Goal: Task Accomplishment & Management: Manage account settings

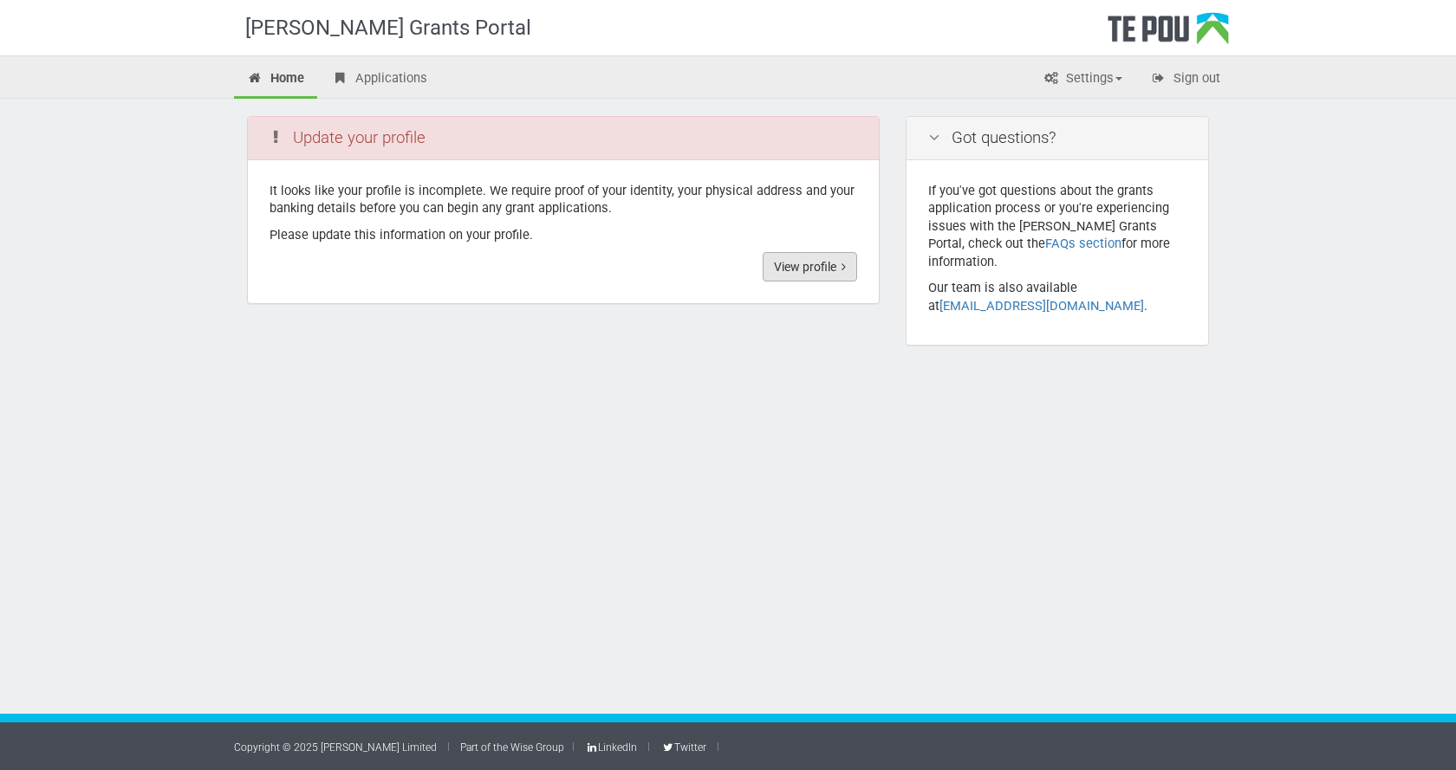
click at [815, 268] on link "View profile" at bounding box center [810, 266] width 94 height 29
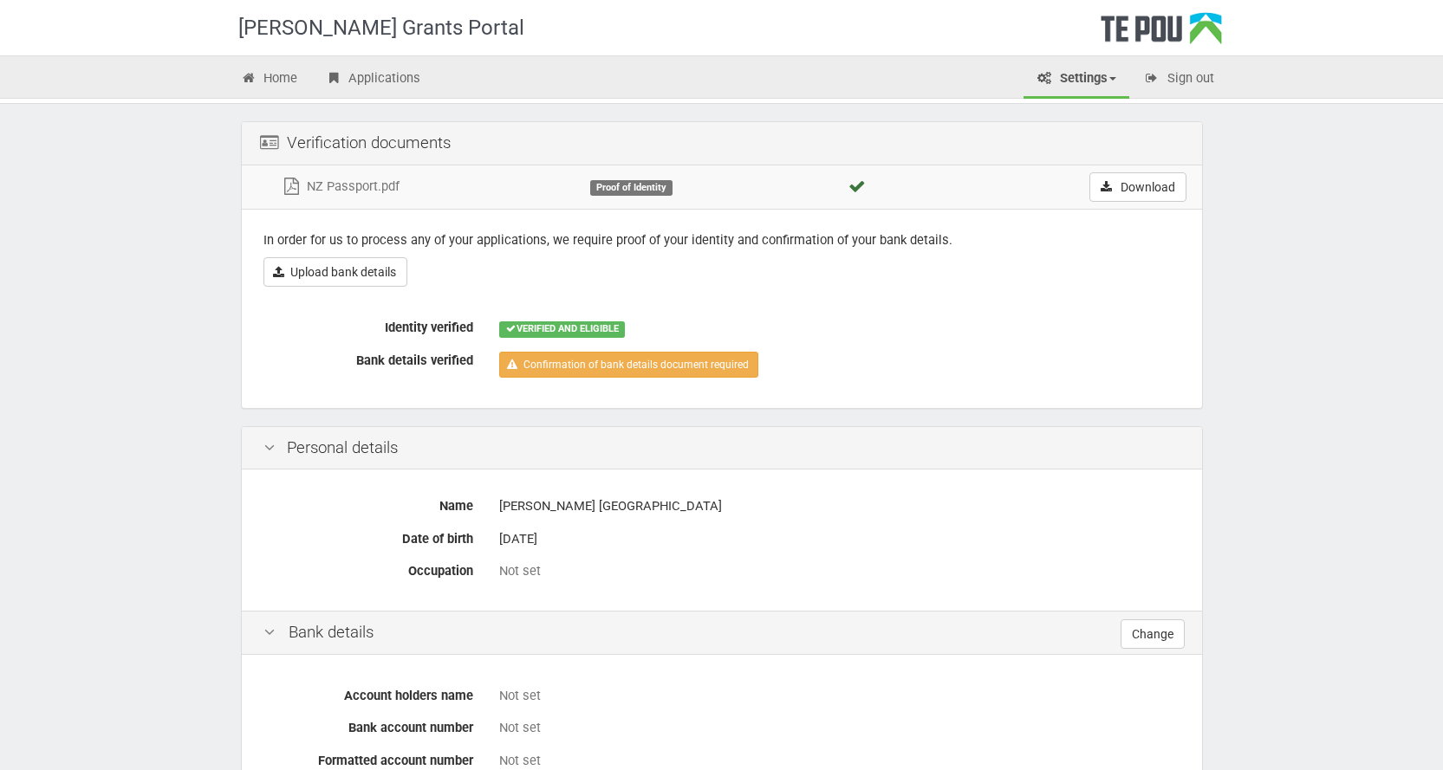
scroll to position [87, 0]
click at [354, 275] on link "Upload bank details" at bounding box center [335, 273] width 144 height 29
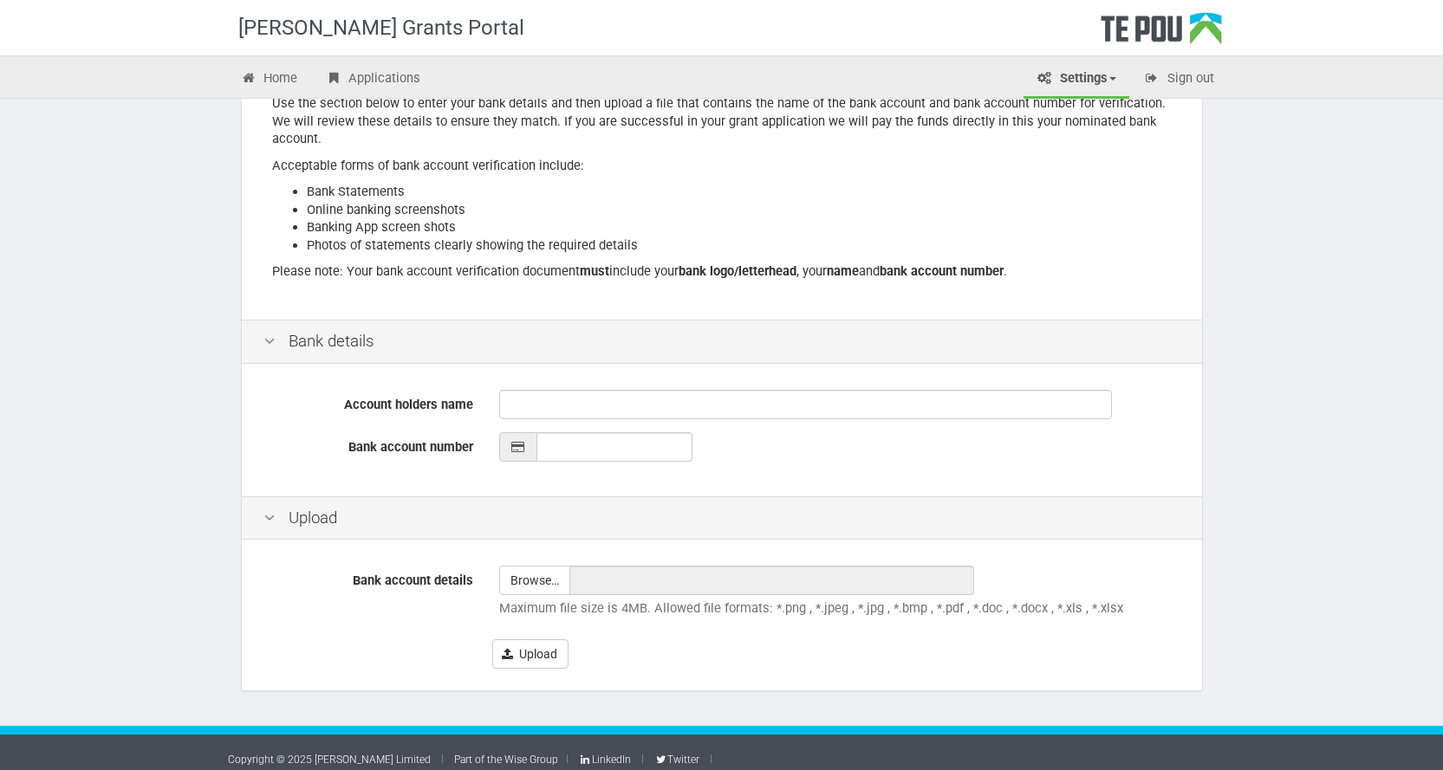
scroll to position [228, 0]
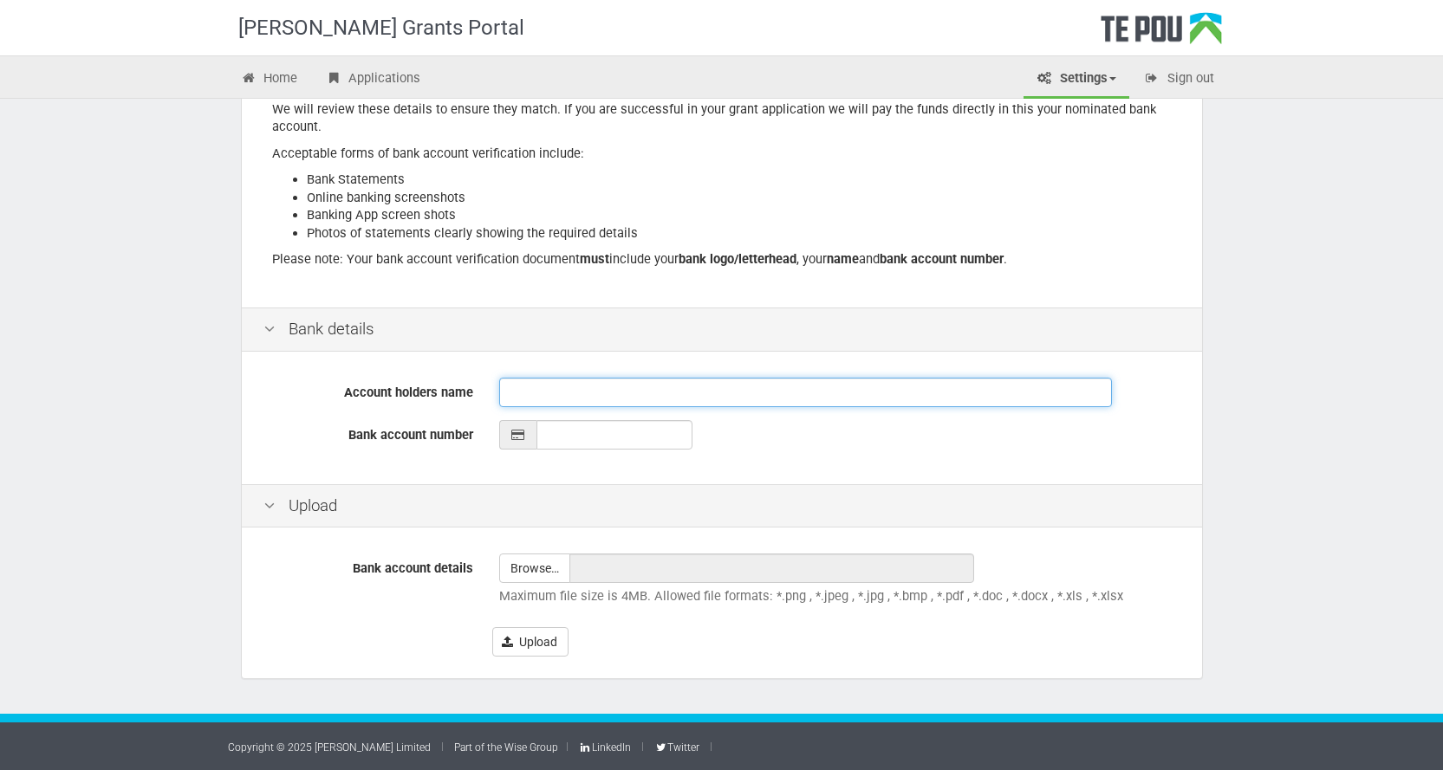
click at [553, 395] on input "Account holders name" at bounding box center [805, 392] width 613 height 29
click at [537, 401] on input "Account holders name" at bounding box center [805, 392] width 613 height 29
type input "CORINA LEYTE"
click at [549, 438] on input "__-____-_______-___" at bounding box center [614, 434] width 156 height 29
type input "06-0199-0722384-00"
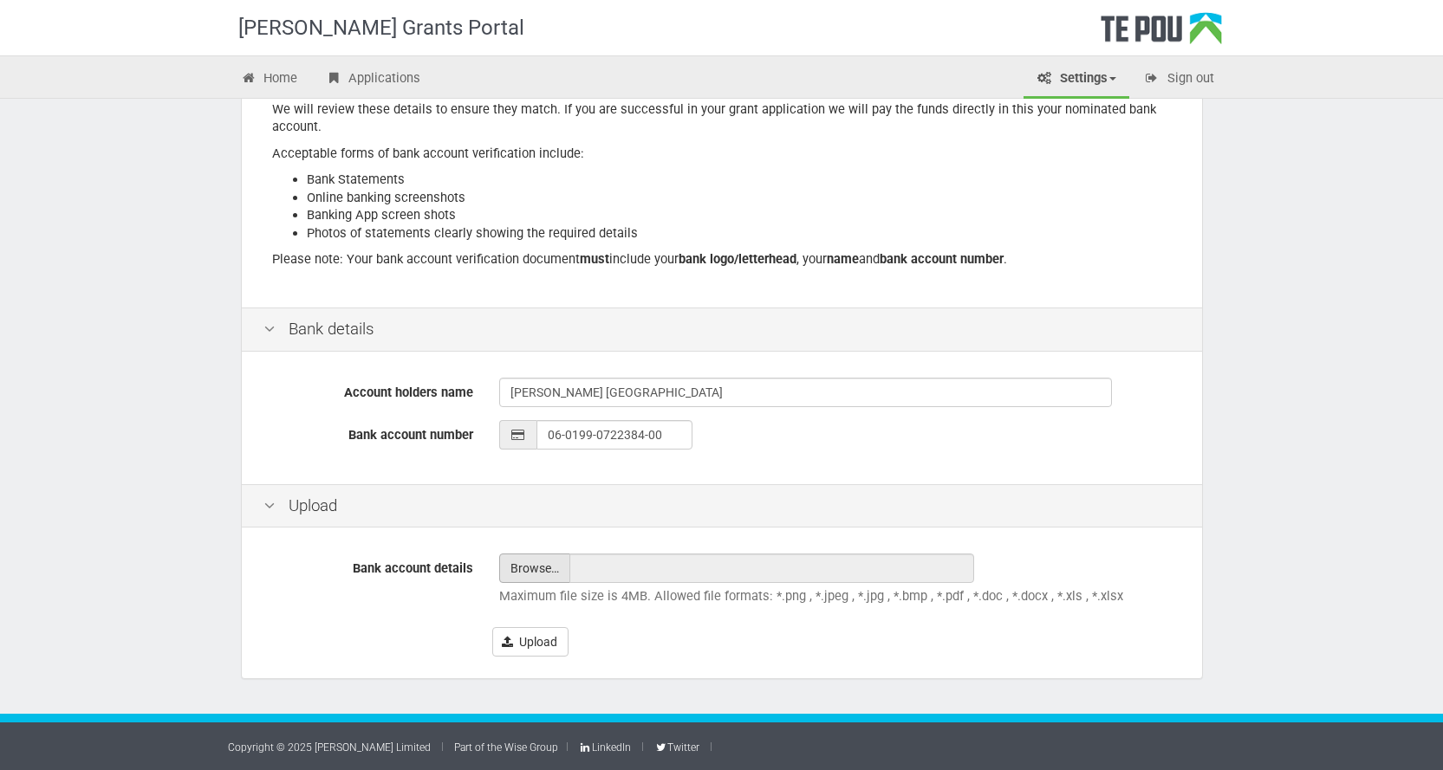
click at [543, 575] on input "file" at bounding box center [534, 569] width 69 height 28
type input "C:\fakepath\06-0199-0722384-00_Proof_of_Account_2025-08-12.pdf"
type input "06-0199-0722384-00_Proof_of_Account_[DATE].pdf"
click at [541, 640] on button "Upload" at bounding box center [530, 641] width 76 height 29
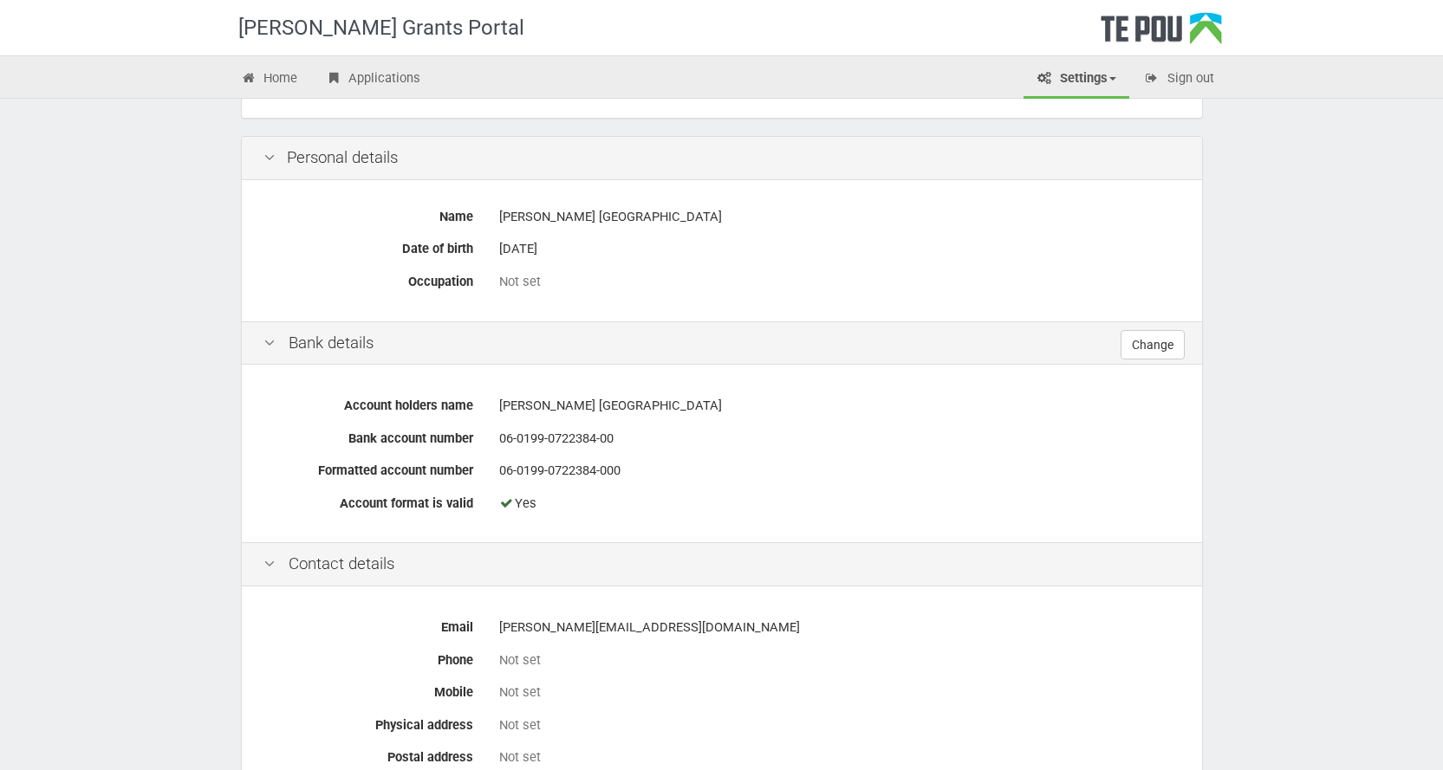
scroll to position [712, 0]
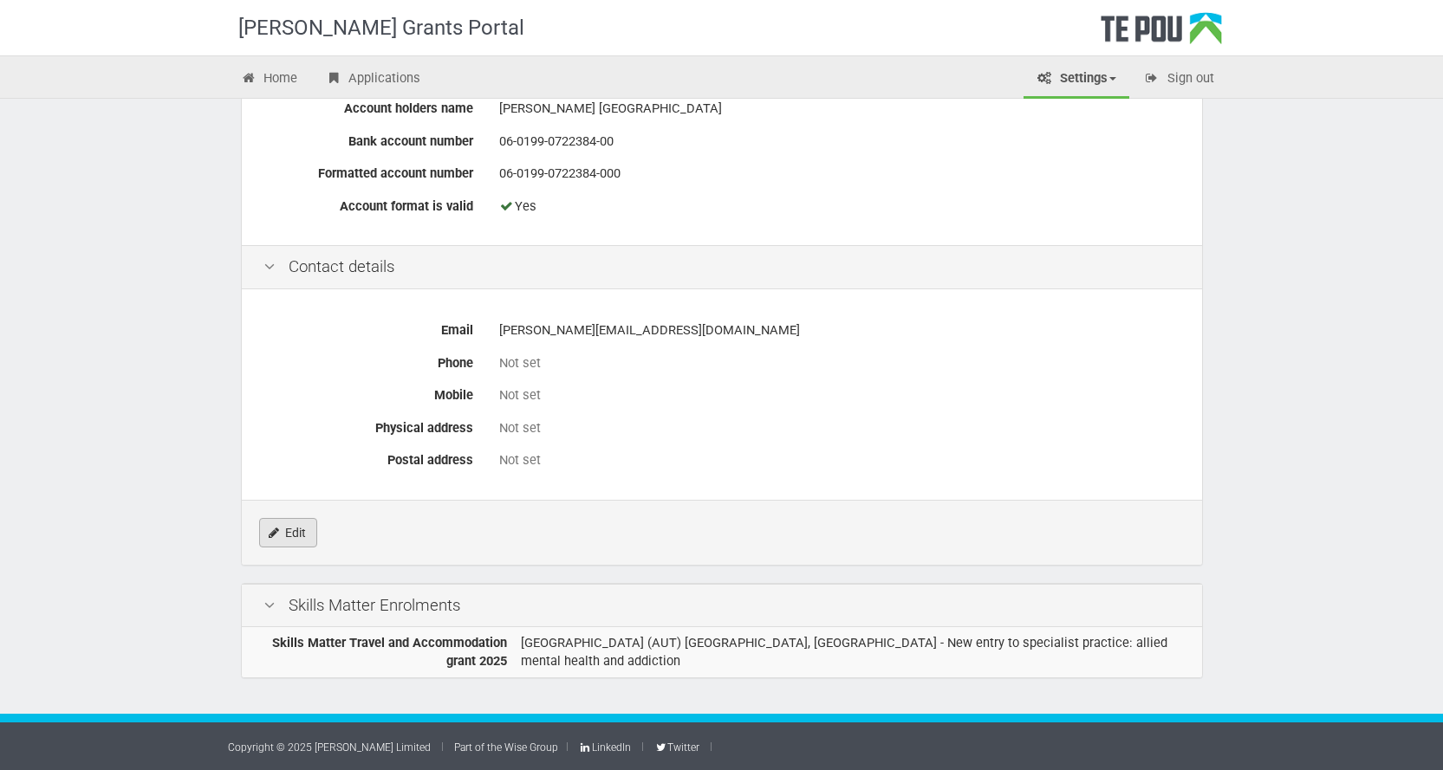
click at [302, 530] on link "Edit" at bounding box center [288, 532] width 58 height 29
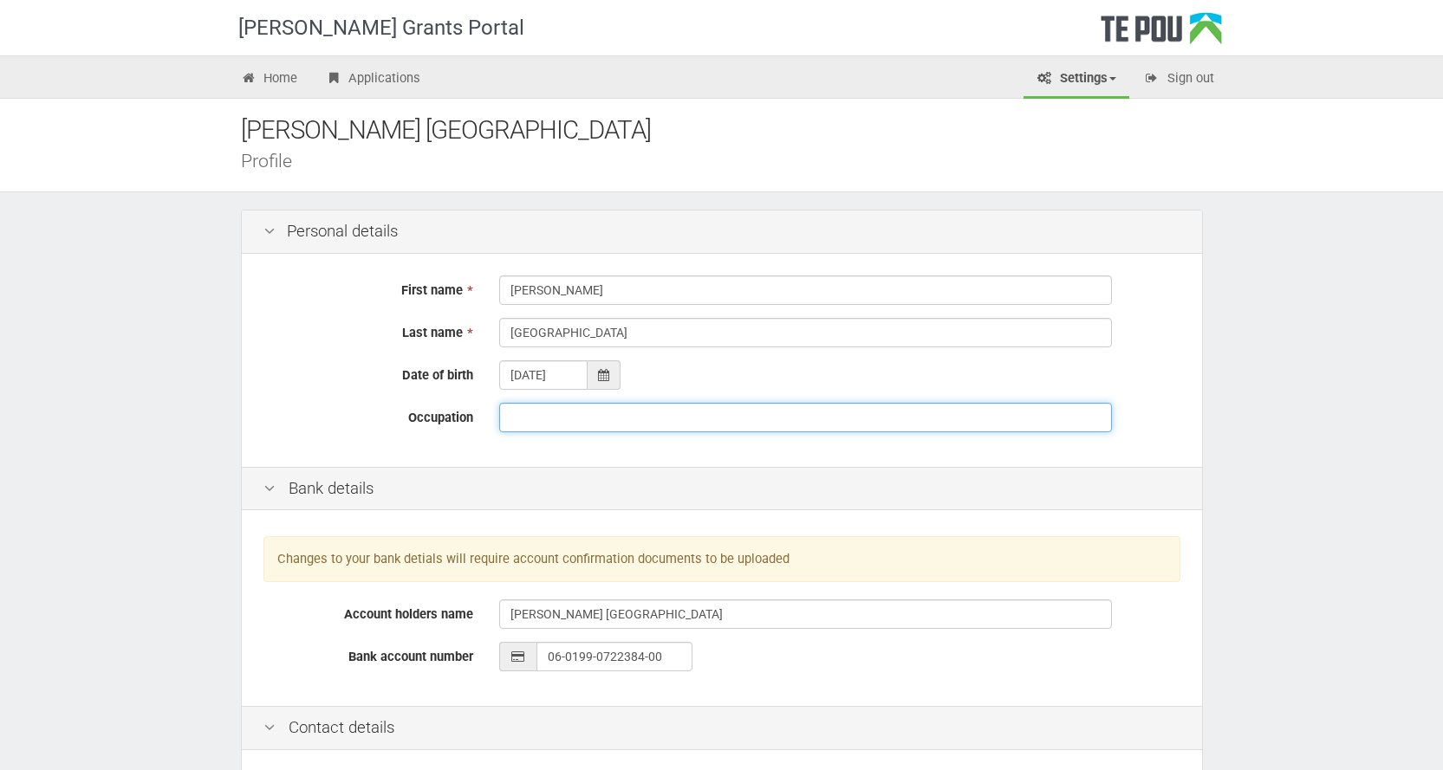
click at [547, 417] on input "Occupation" at bounding box center [805, 417] width 613 height 29
type input "s"
type input "Social worker"
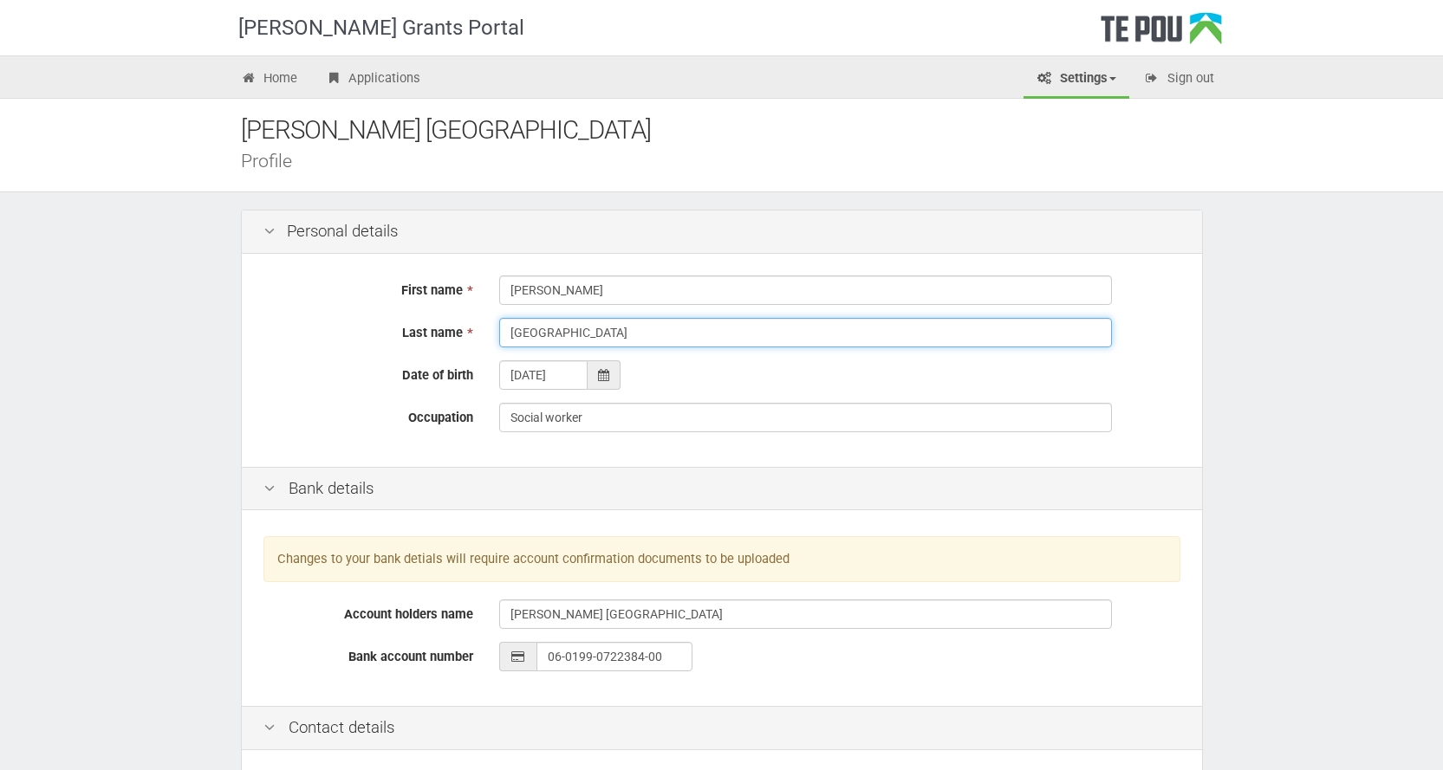
click at [512, 335] on input "leyte" at bounding box center [805, 332] width 613 height 29
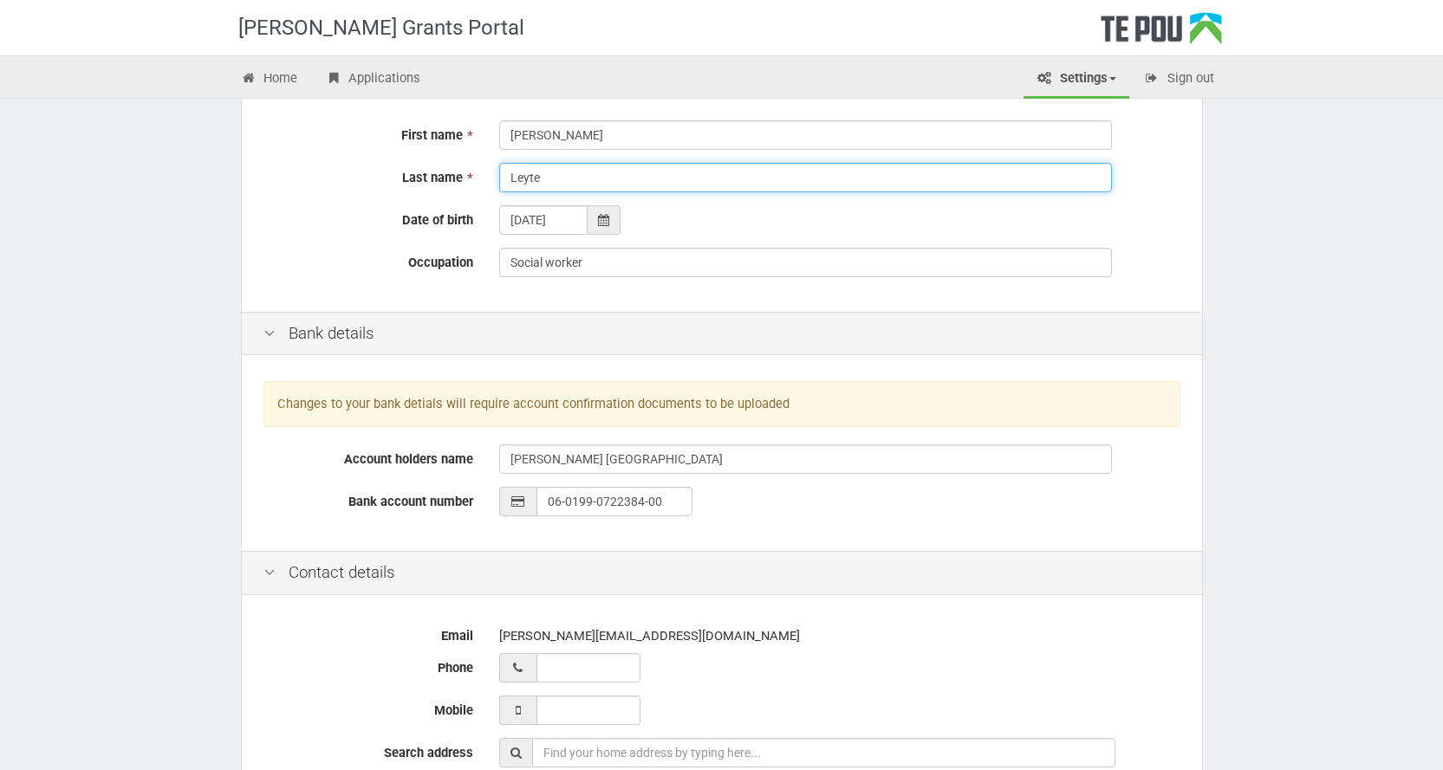
scroll to position [347, 0]
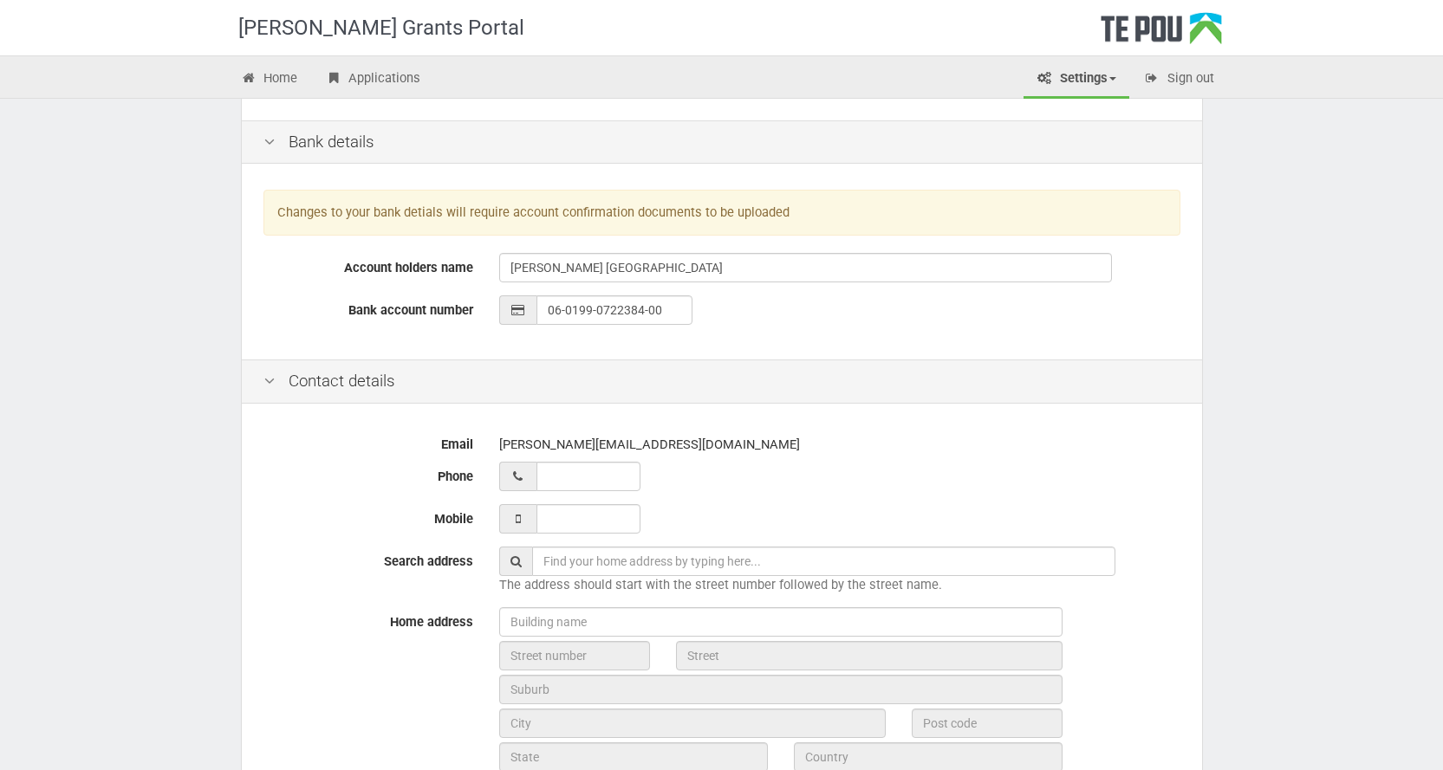
type input "Leyte"
click at [577, 487] on input "__ ___ ______" at bounding box center [588, 476] width 104 height 29
type input "02 108 212900"
click at [604, 520] on input "___ ___ _____" at bounding box center [588, 518] width 104 height 29
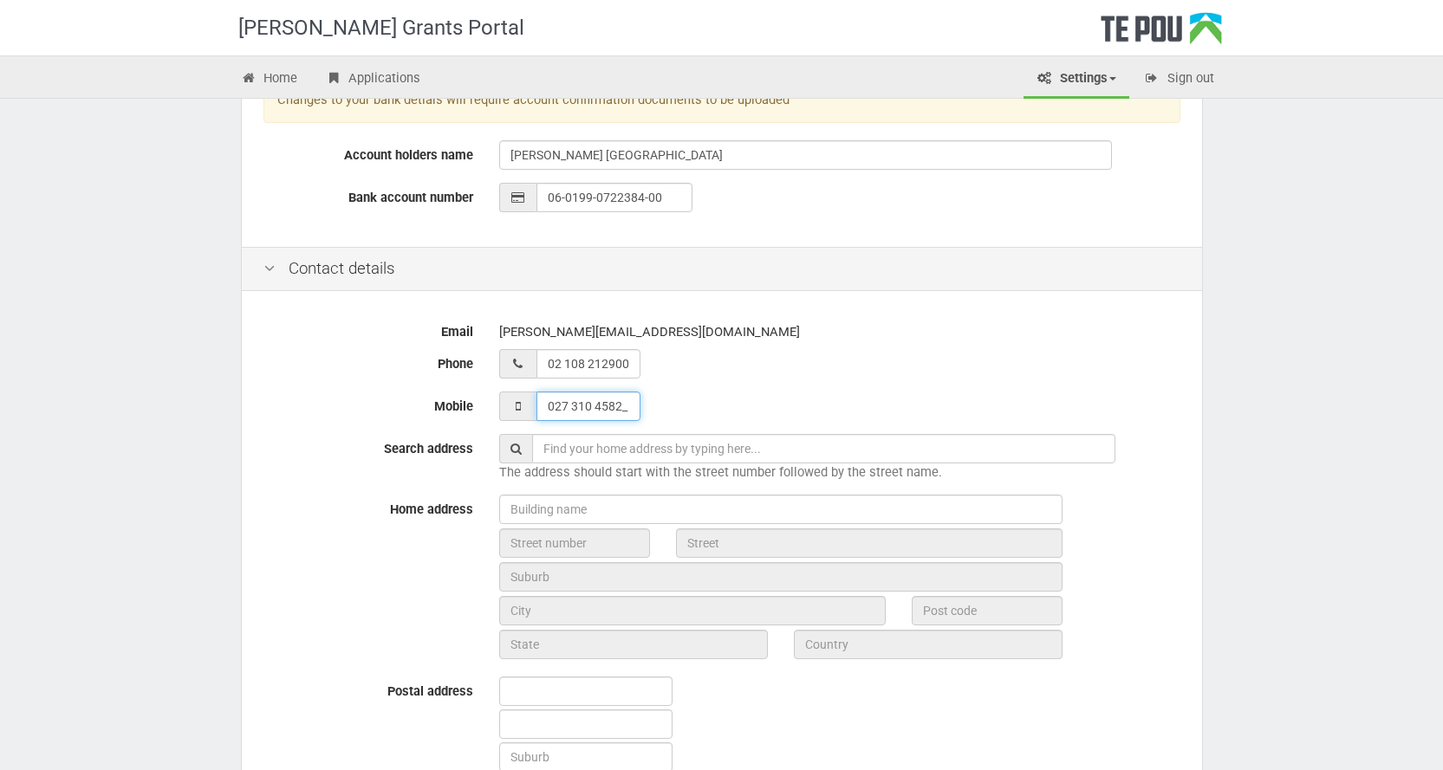
scroll to position [520, 0]
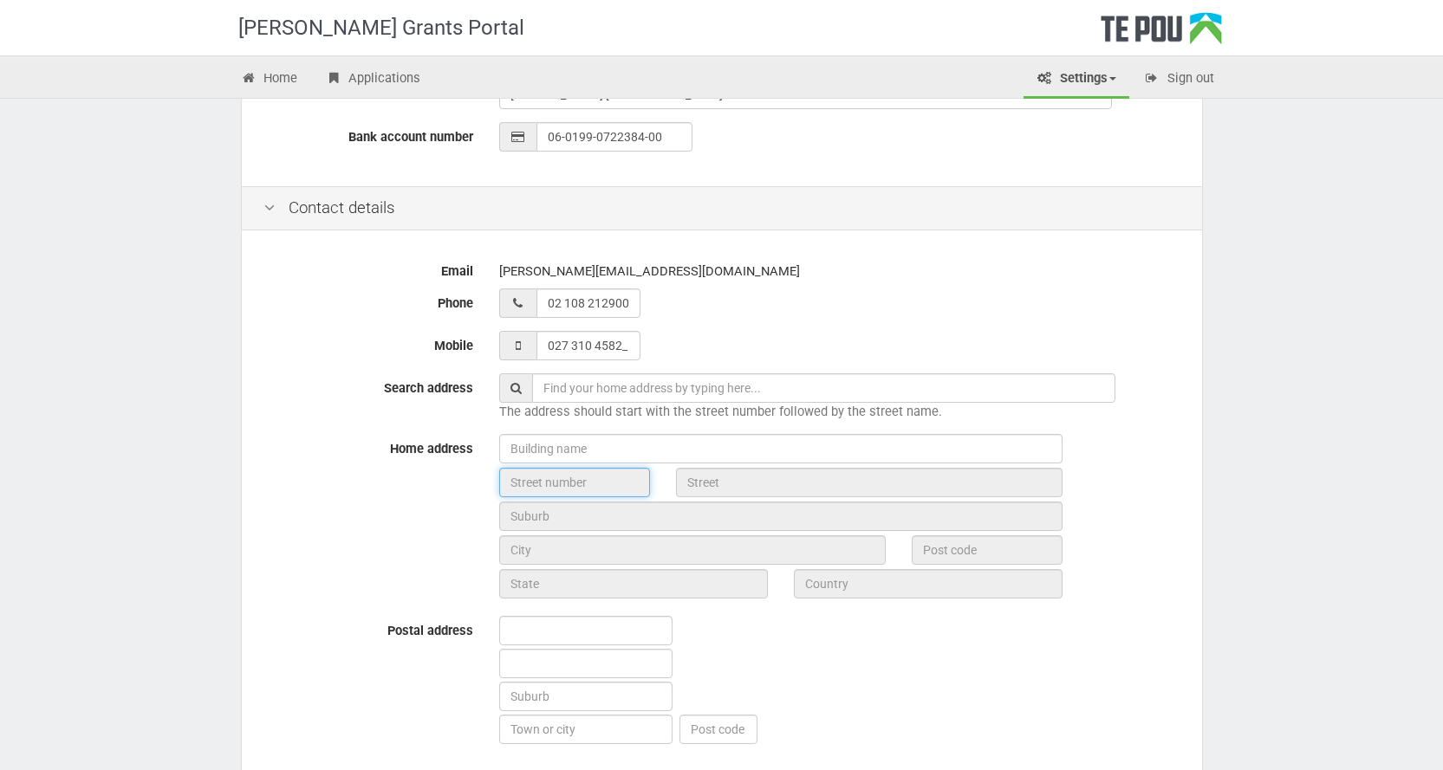
type input "027 310 4582"
click at [554, 488] on input "text" at bounding box center [574, 482] width 151 height 29
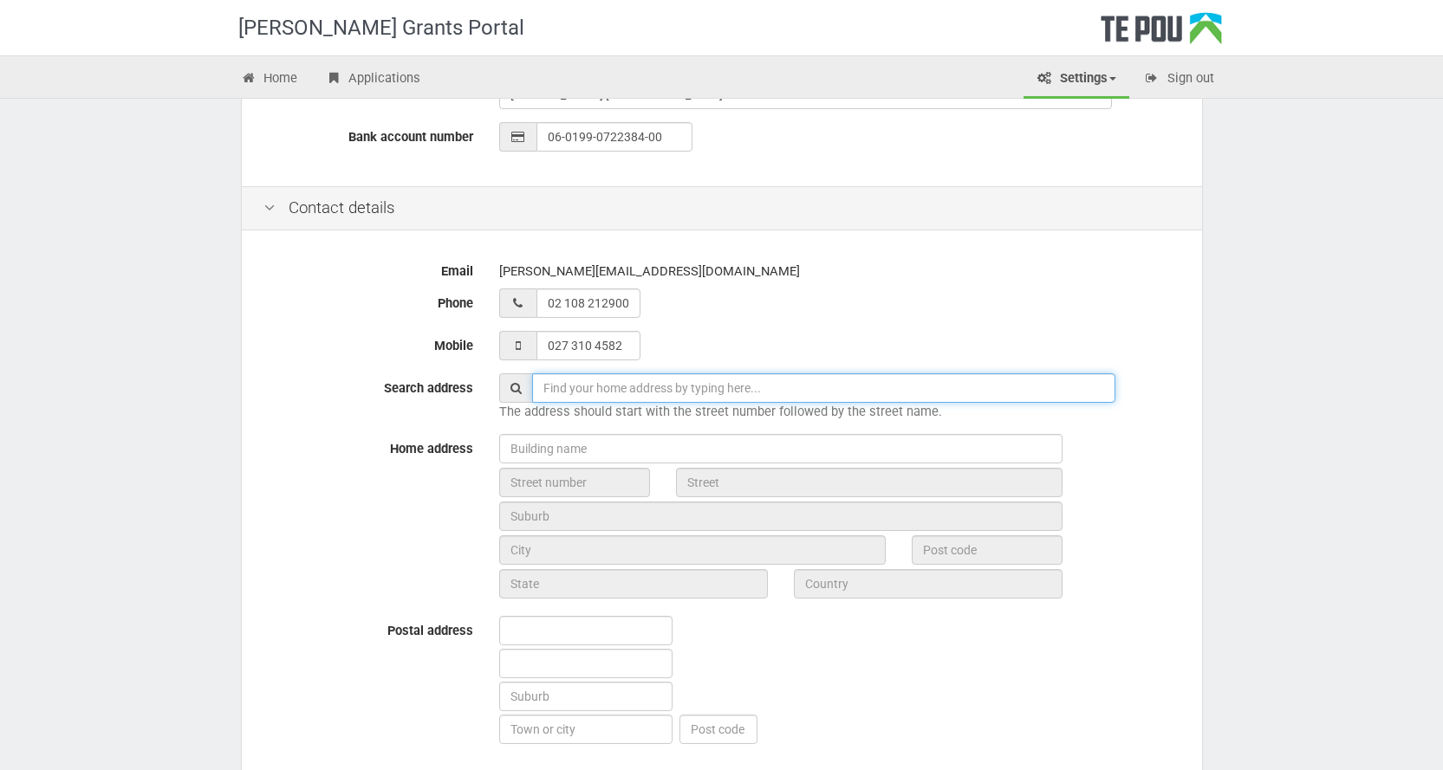
click at [583, 391] on input "text" at bounding box center [823, 388] width 583 height 29
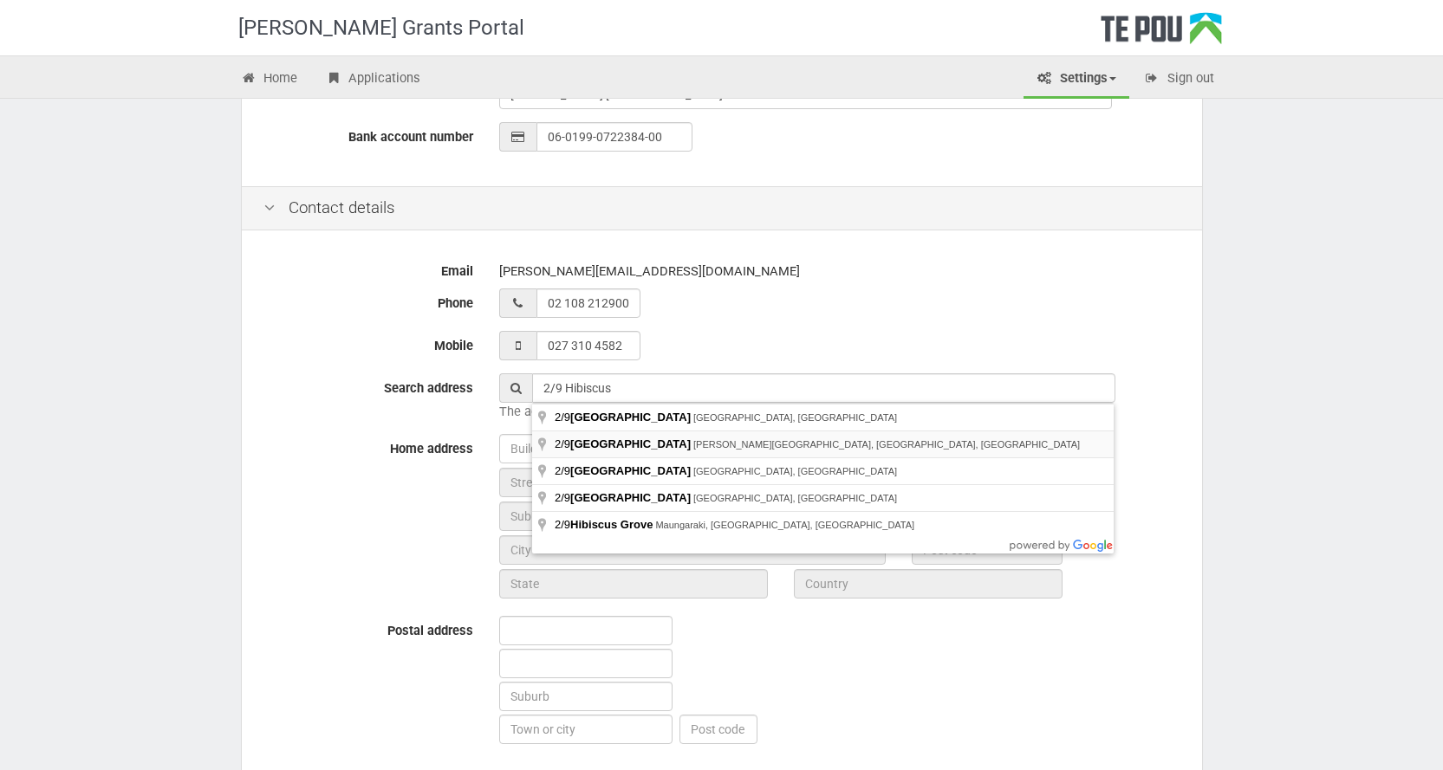
type input "2/9 Hibiscus Avenue, Hamilton Lake, Hamilton, New Zealand"
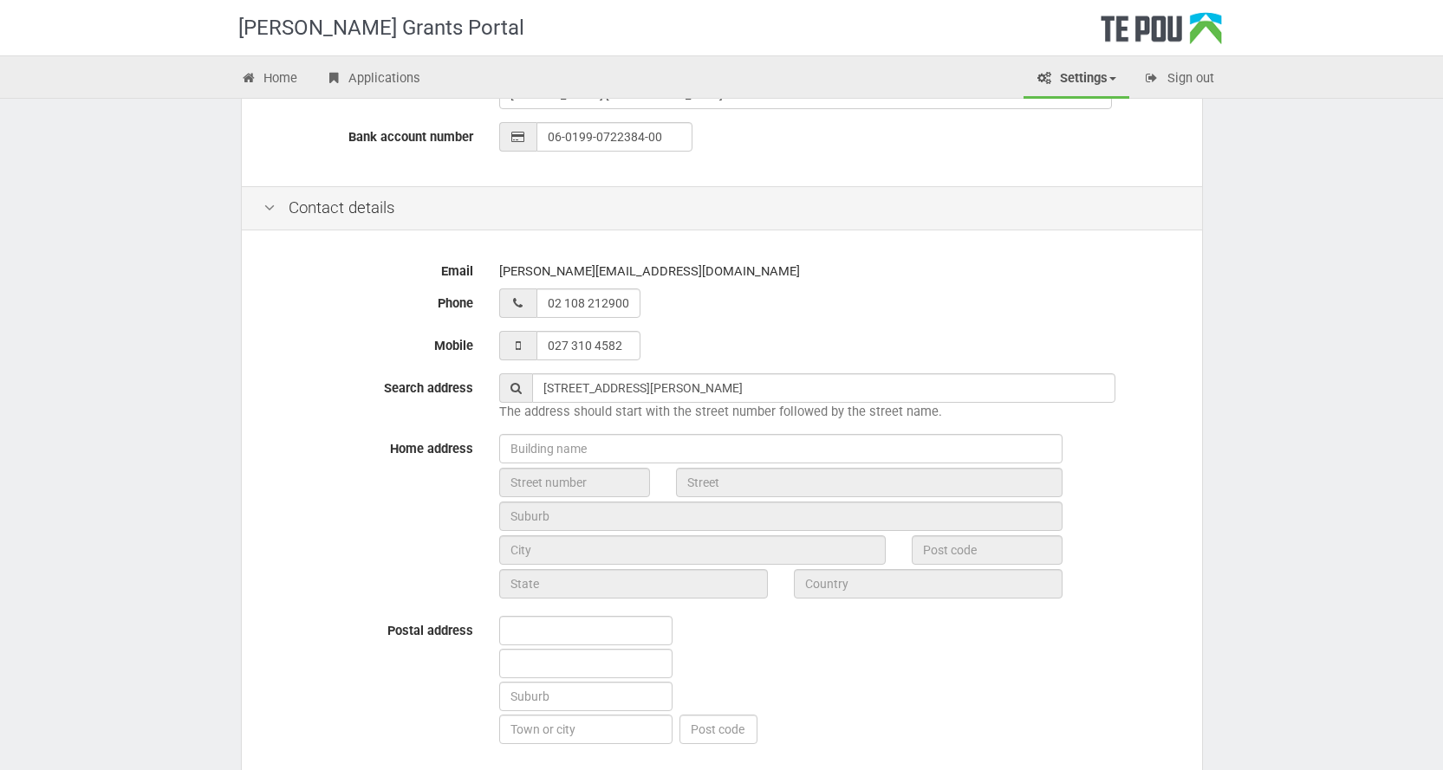
type input "9"
type input "Hibiscus Avenue"
type input "Hamilton"
type input "3204"
type input "Waikato Region"
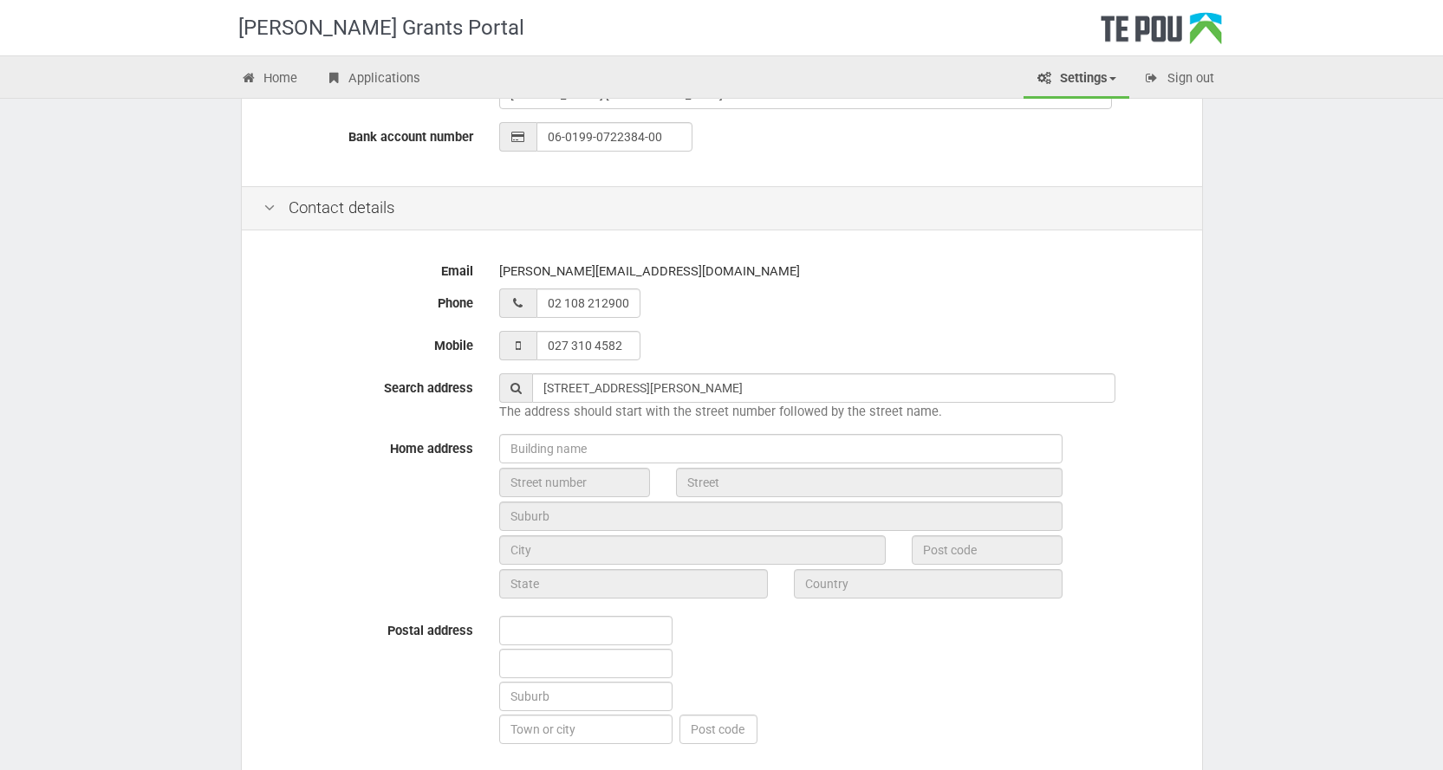
type input "New Zealand"
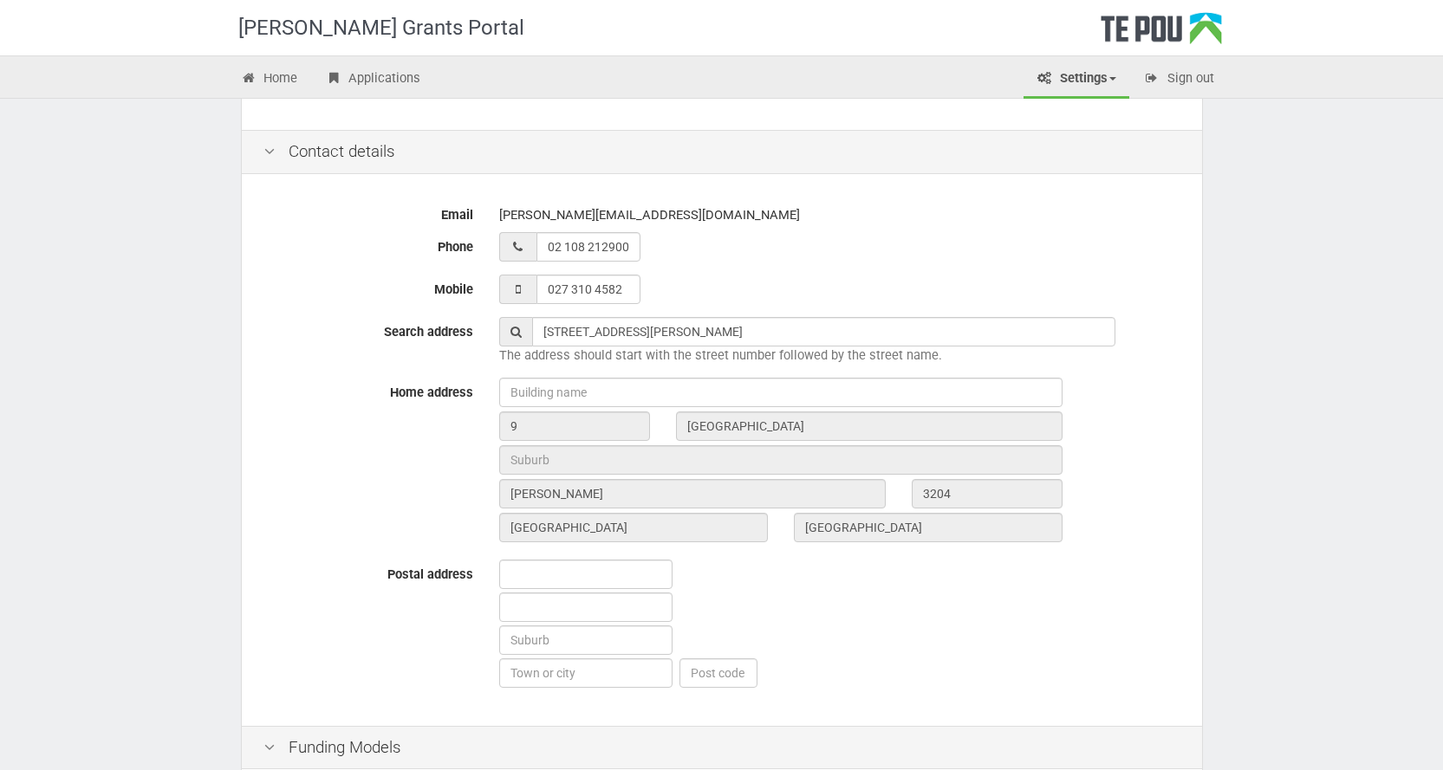
scroll to position [607, 0]
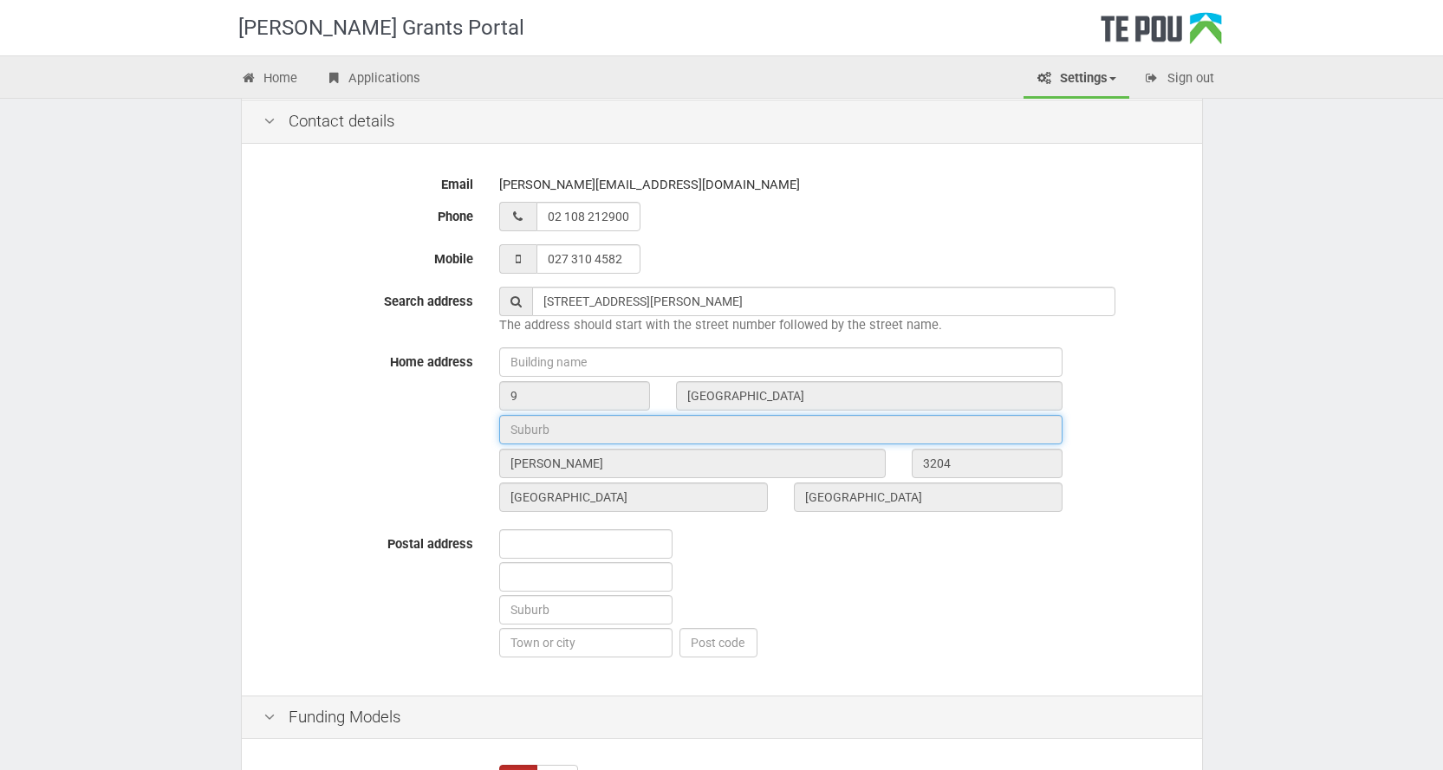
click at [549, 432] on input "text" at bounding box center [780, 429] width 563 height 29
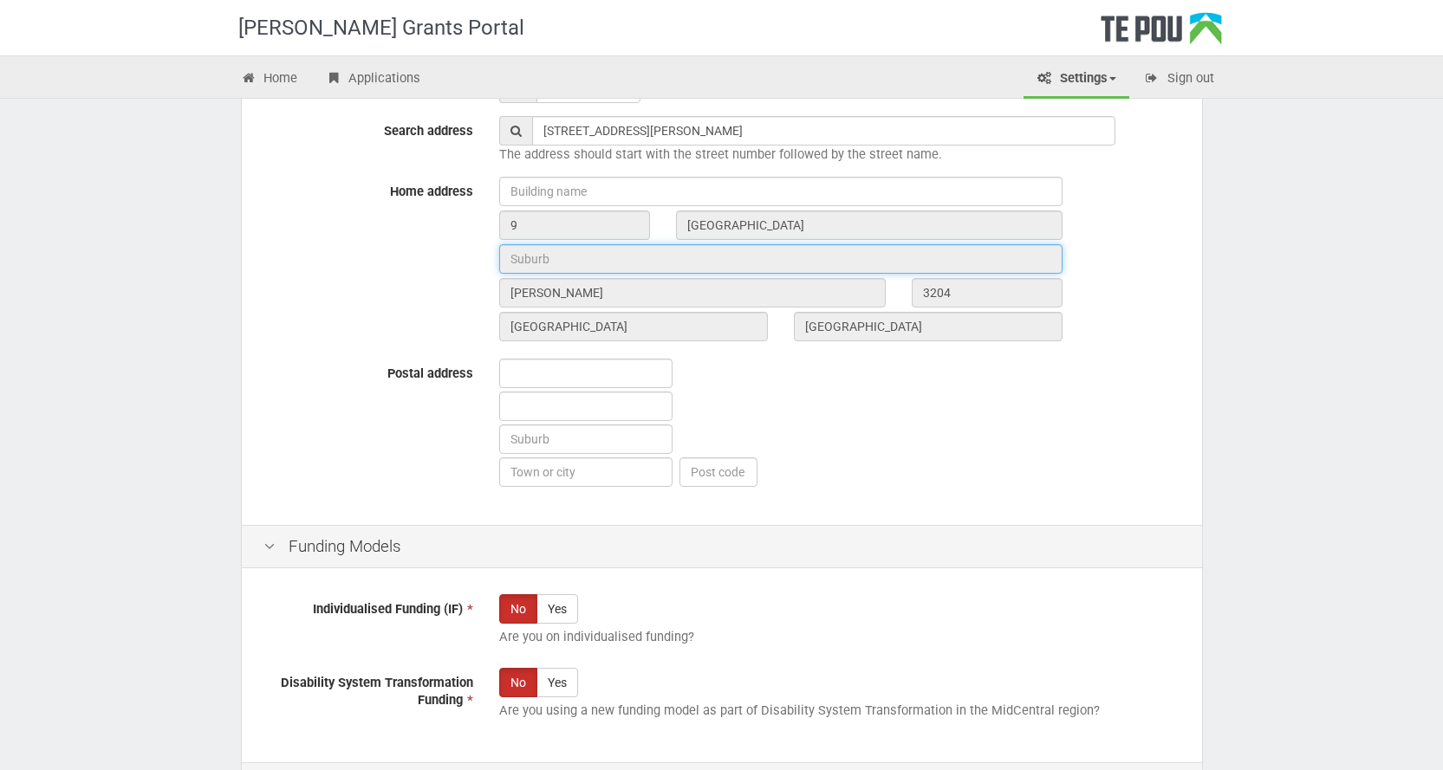
scroll to position [926, 0]
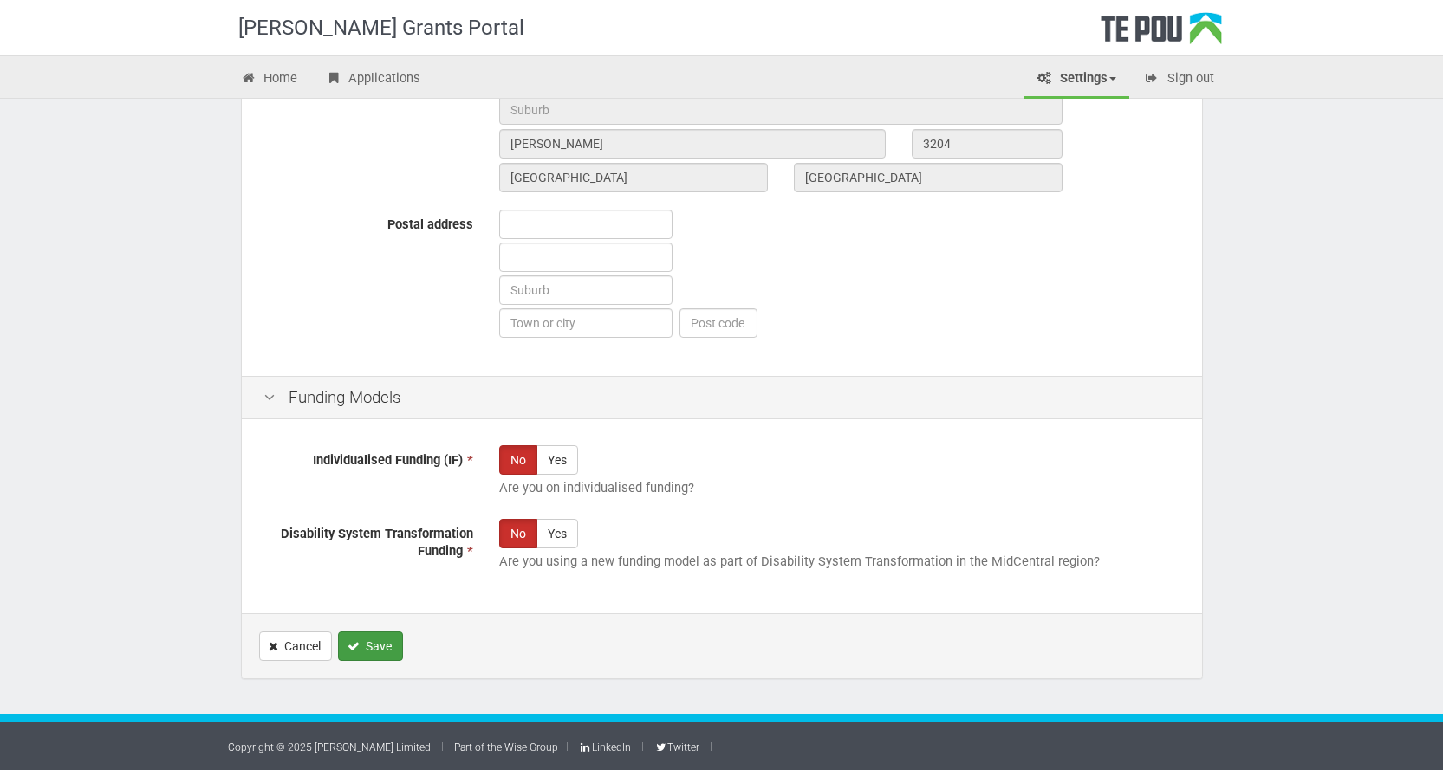
click at [362, 646] on button "Save" at bounding box center [370, 646] width 65 height 29
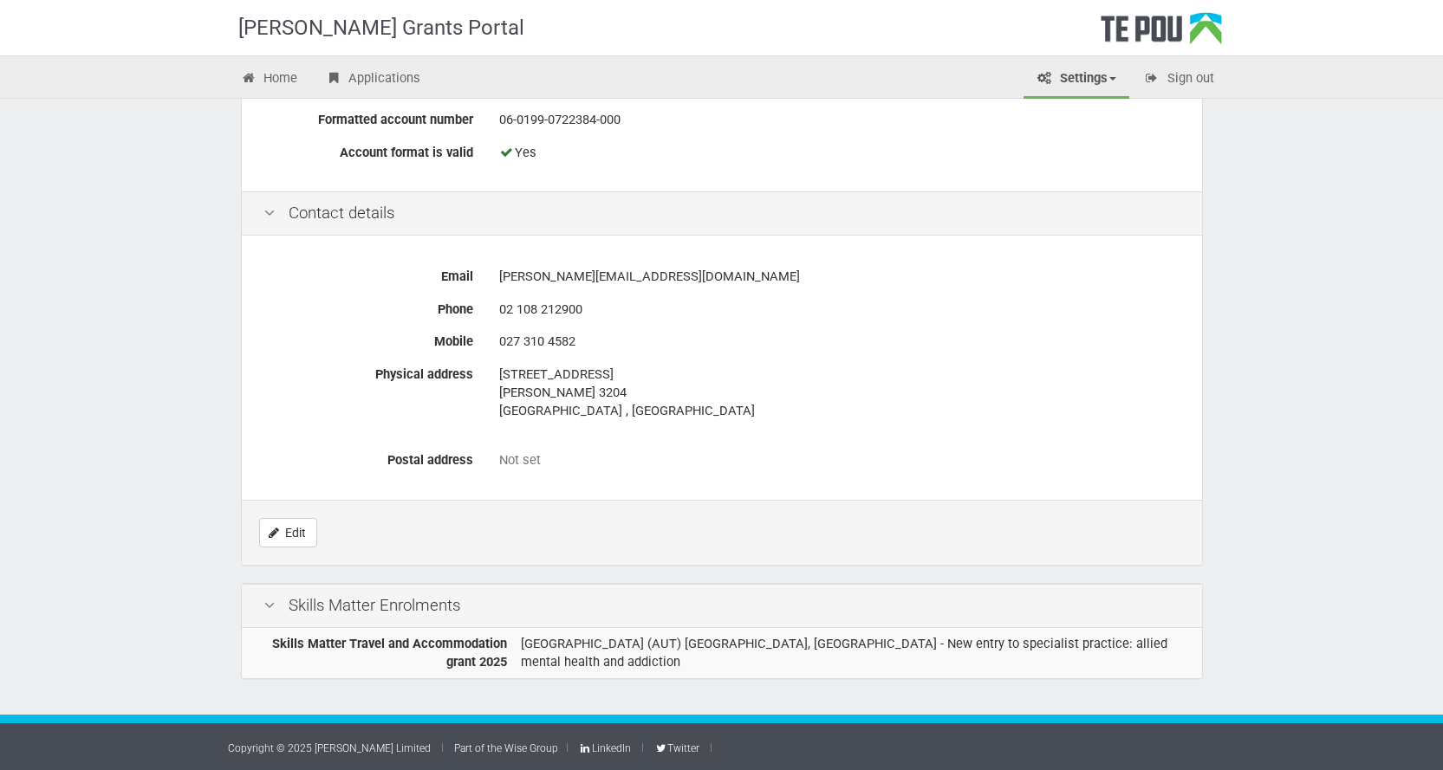
scroll to position [766, 0]
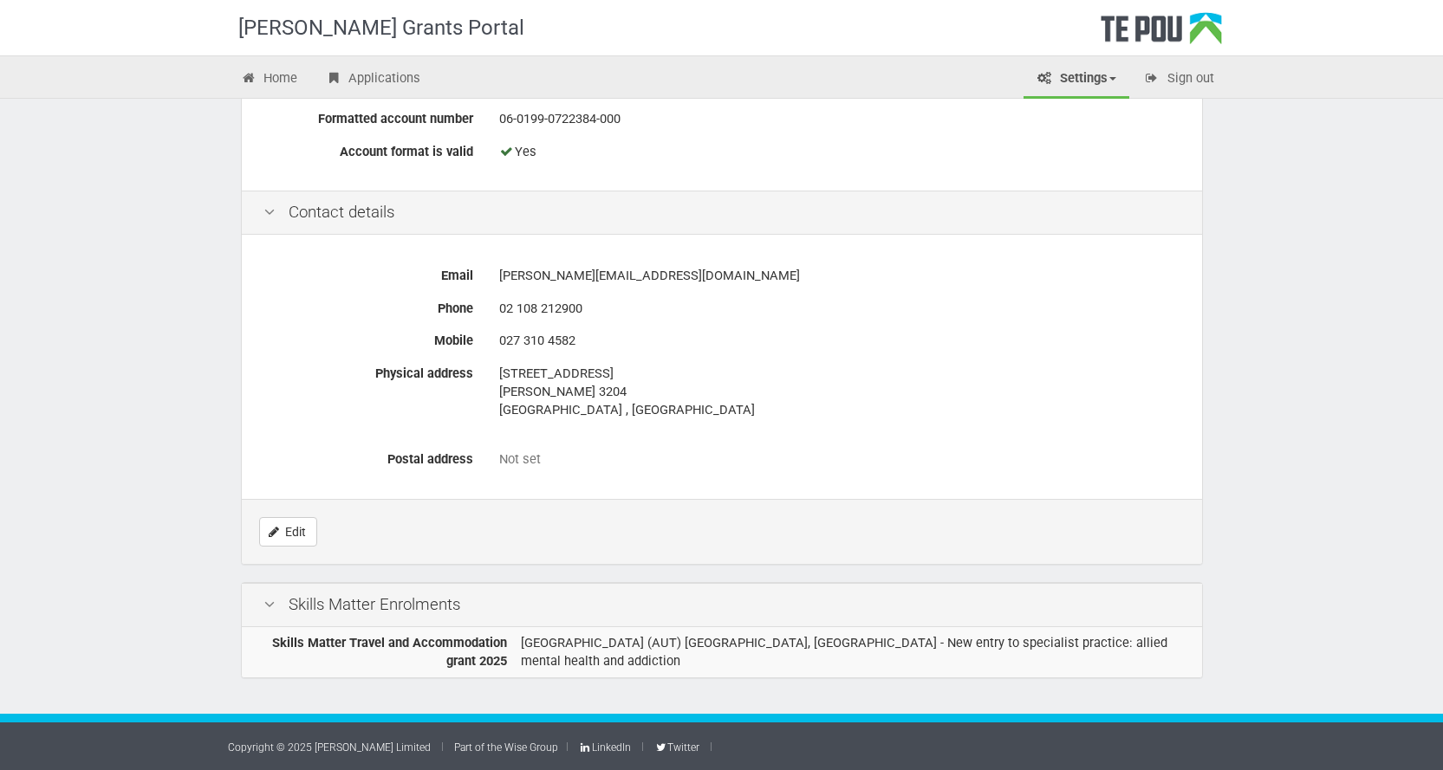
click at [264, 607] on icon at bounding box center [269, 605] width 21 height 16
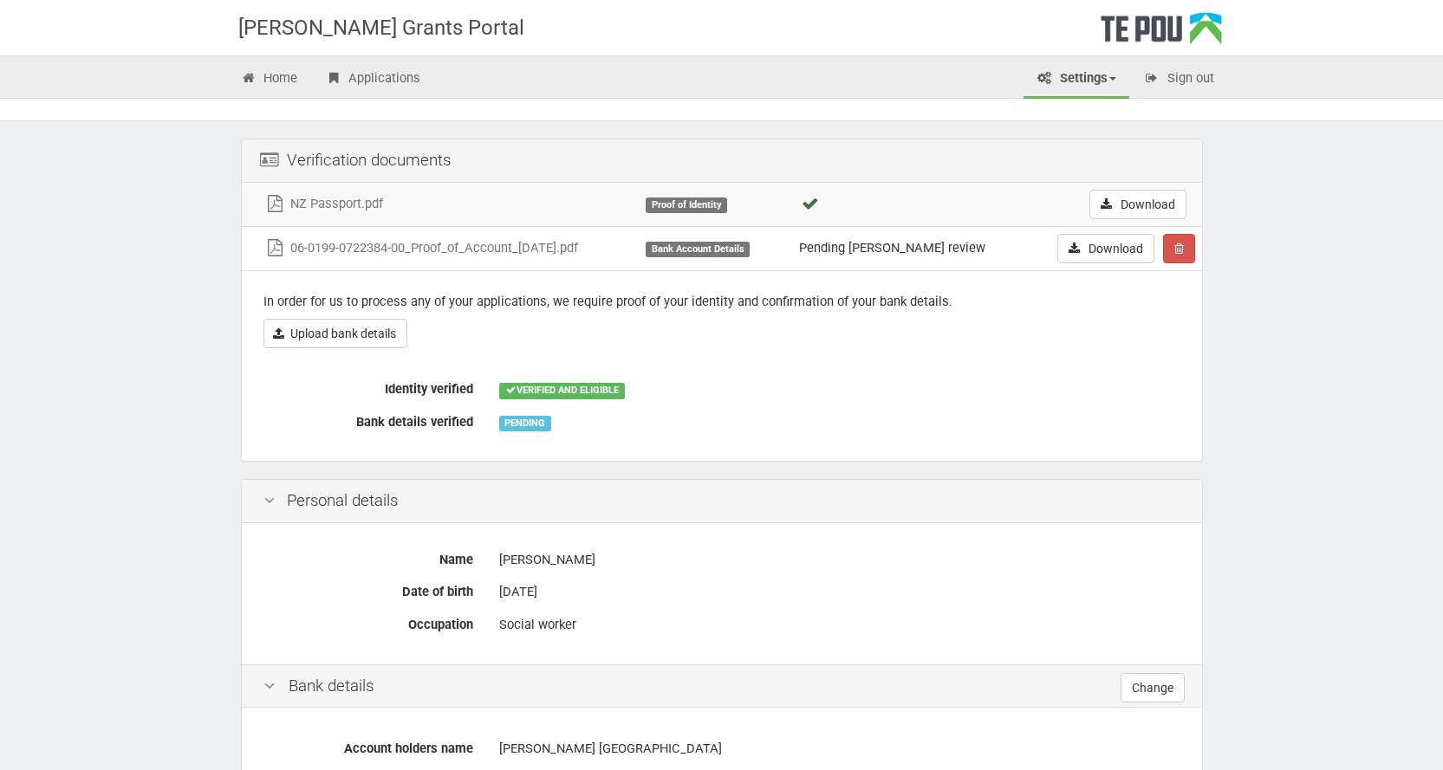
scroll to position [0, 0]
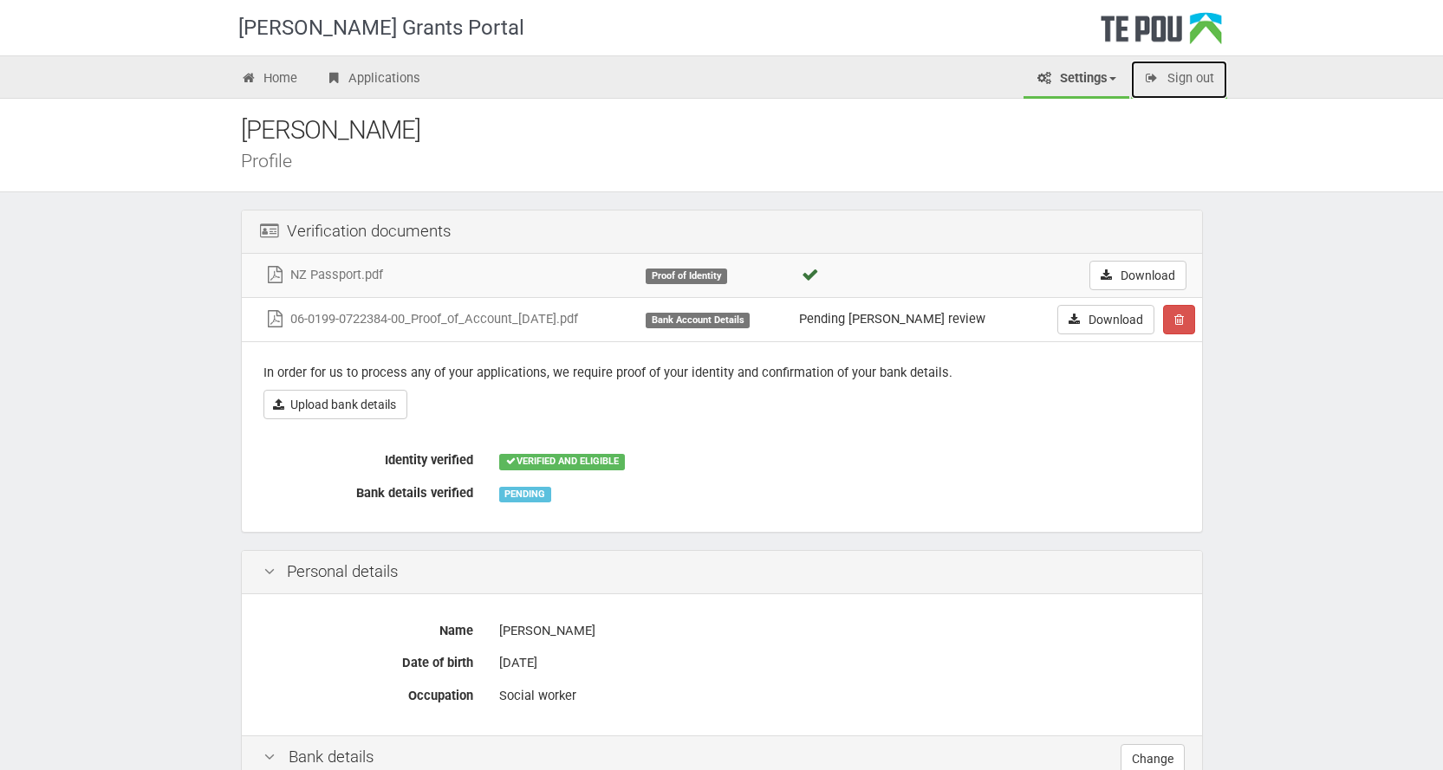
click at [1199, 75] on link "Sign out" at bounding box center [1179, 80] width 96 height 38
